Goal: Information Seeking & Learning: Learn about a topic

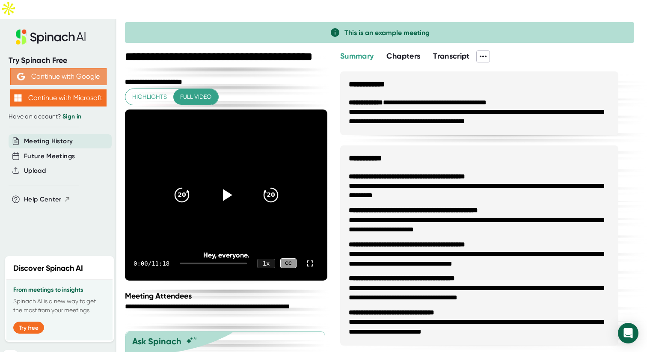
click at [71, 68] on button "Continue with Google" at bounding box center [58, 76] width 96 height 17
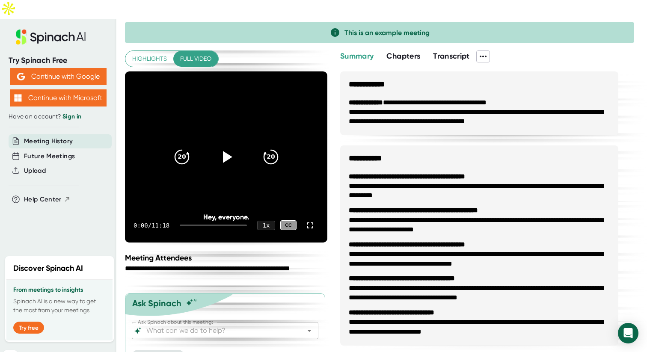
click at [75, 113] on link "Sign in" at bounding box center [71, 116] width 19 height 7
